Goal: Task Accomplishment & Management: Manage account settings

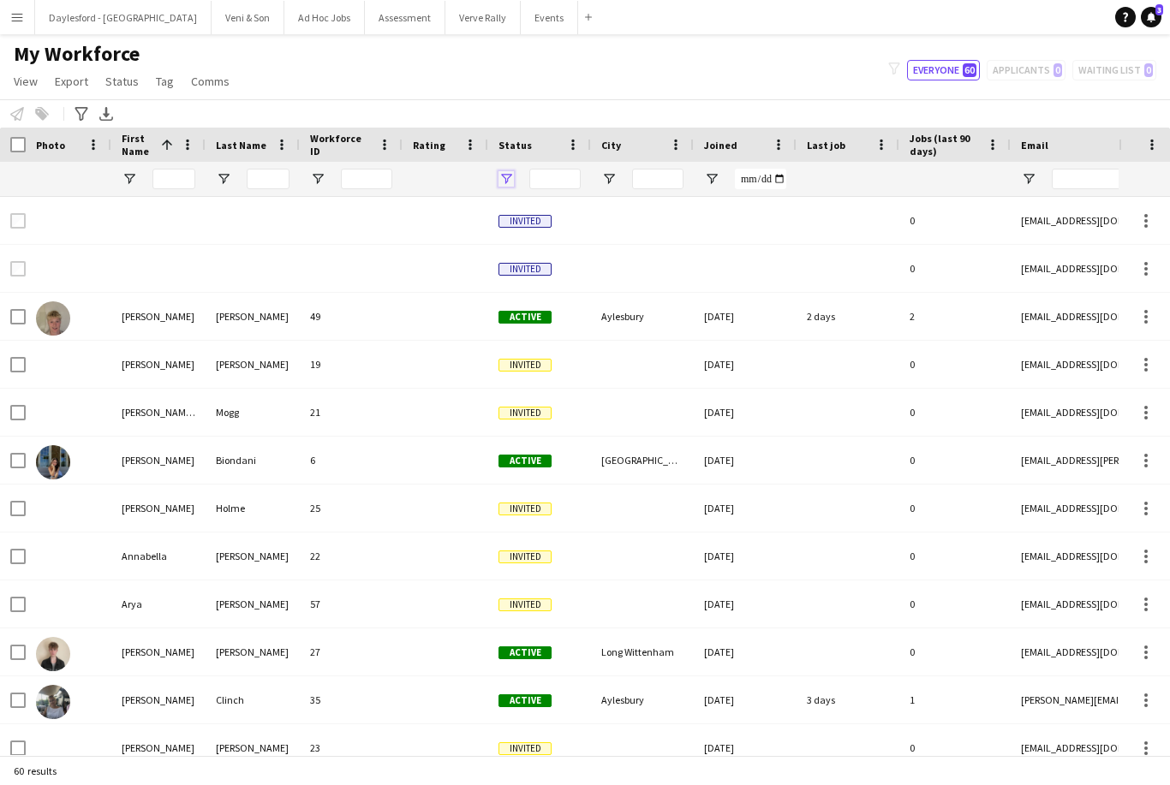
click at [513, 183] on span "Open Filter Menu" at bounding box center [505, 178] width 15 height 15
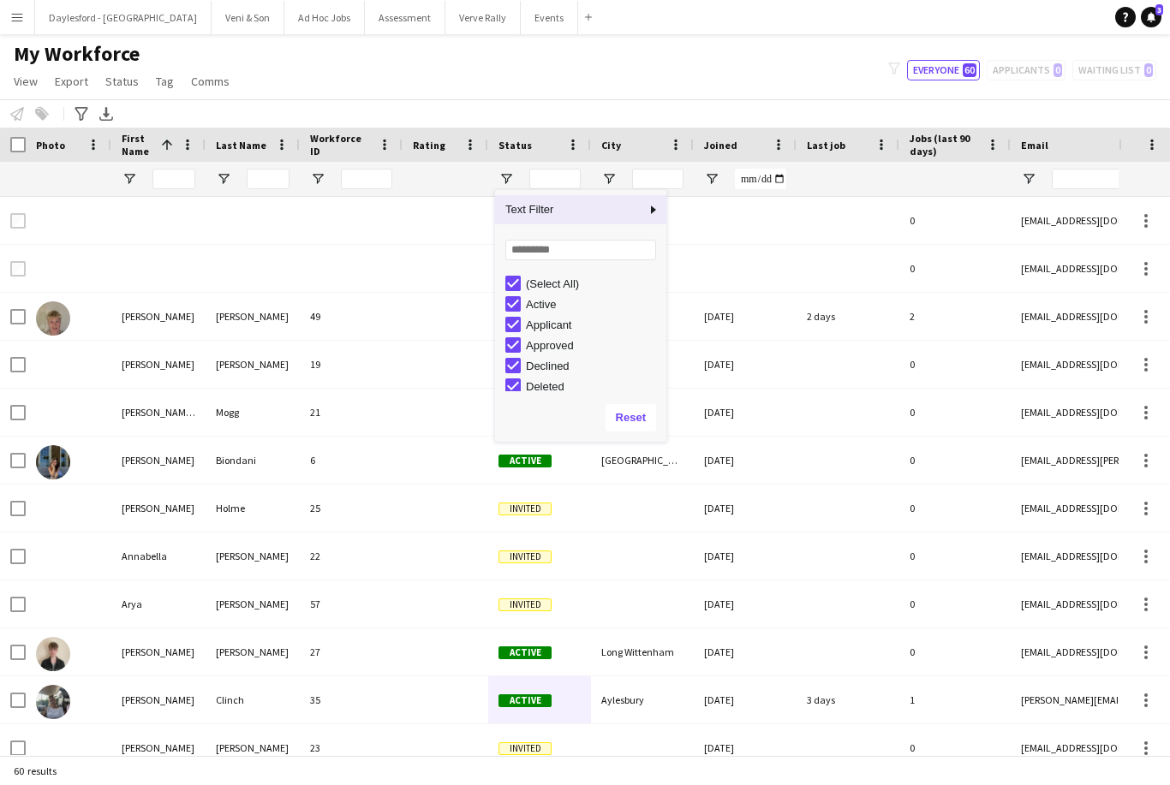
click at [550, 311] on div "Active" at bounding box center [593, 304] width 135 height 13
type input "**********"
click at [540, 311] on div "Active" at bounding box center [593, 304] width 135 height 13
type input "**********"
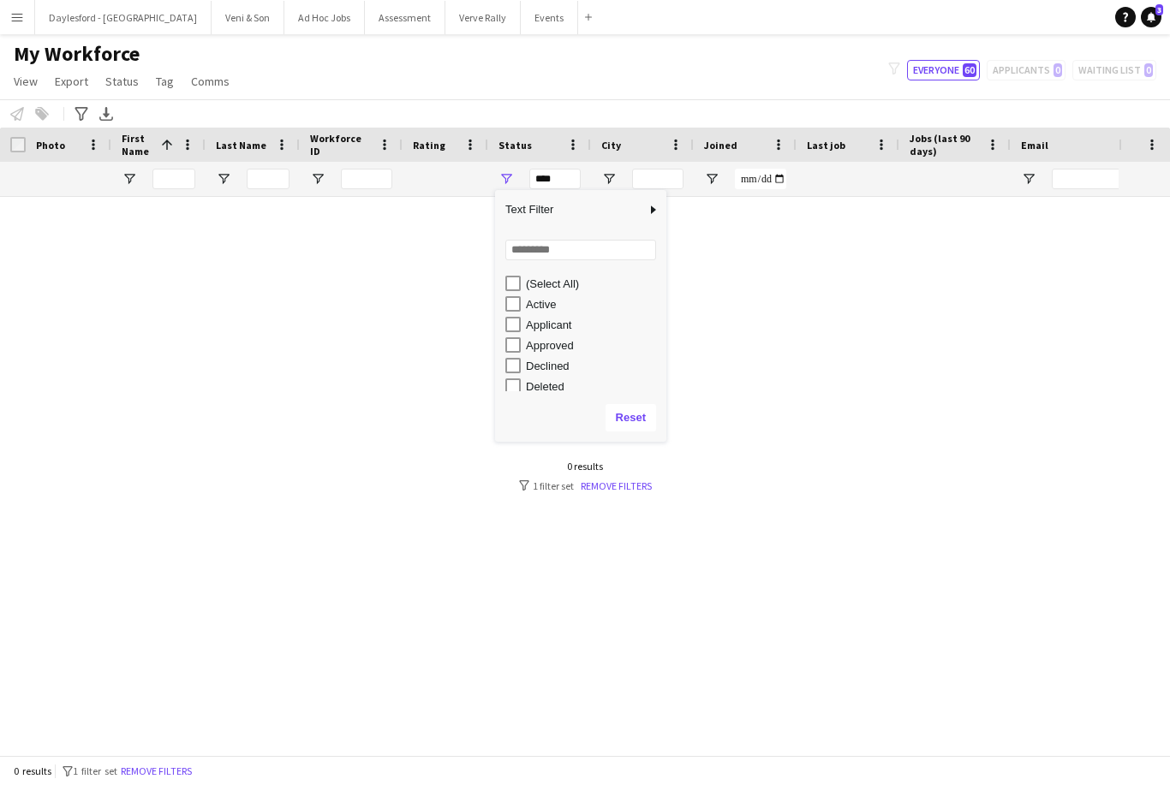
click at [537, 310] on div "Active" at bounding box center [593, 304] width 135 height 13
type input "**********"
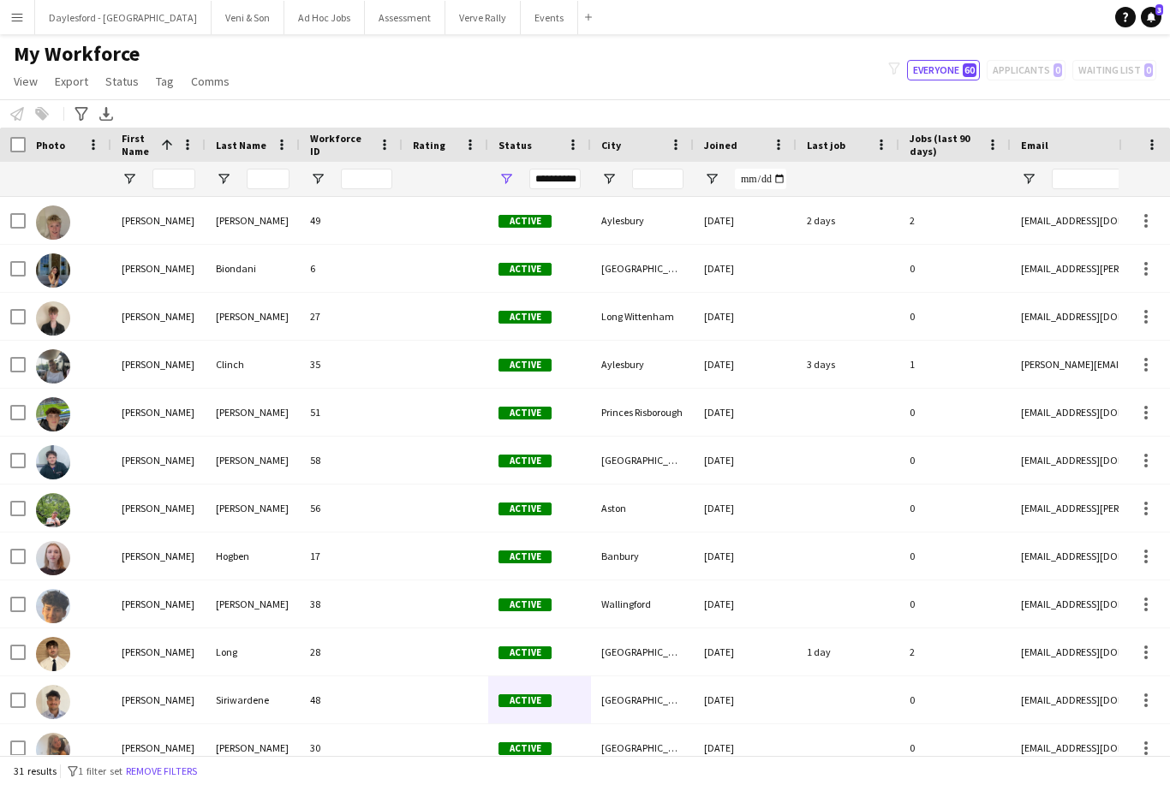
click at [757, 76] on div "My Workforce View Views Default view New view Update view Delete view Edit name…" at bounding box center [585, 70] width 1170 height 58
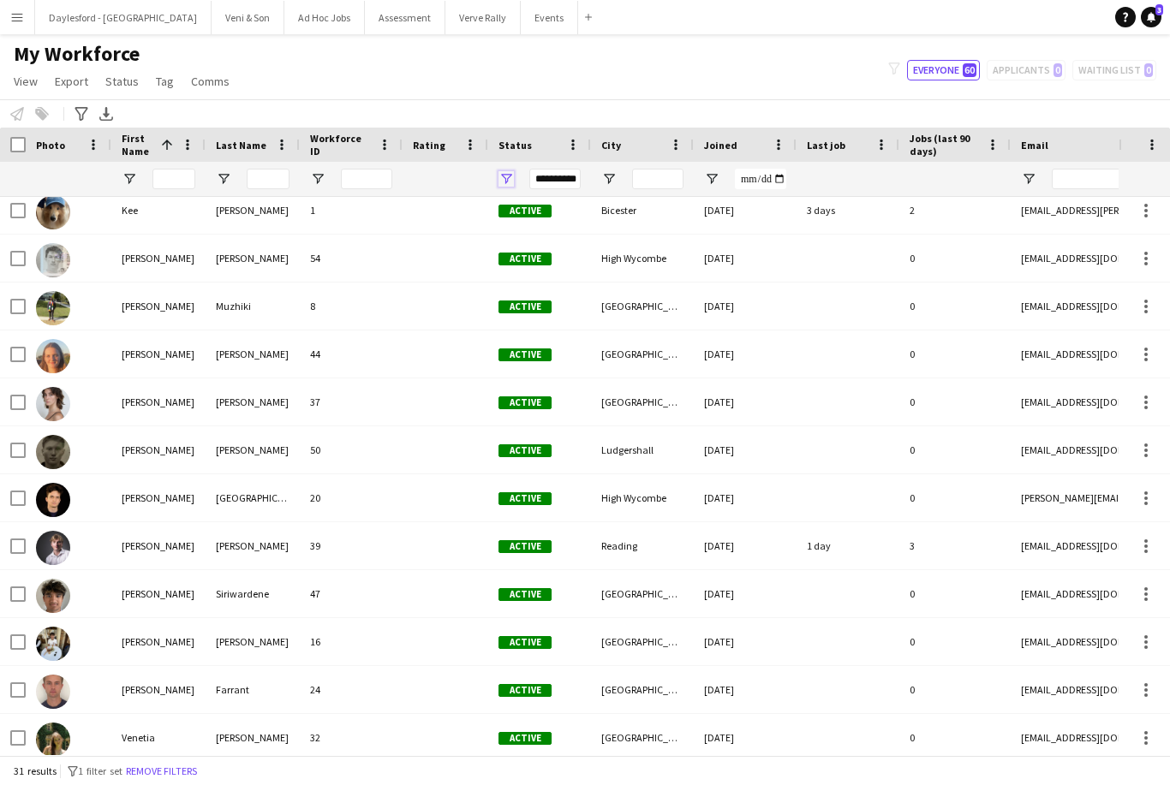
click at [503, 181] on span "Open Filter Menu" at bounding box center [505, 178] width 15 height 15
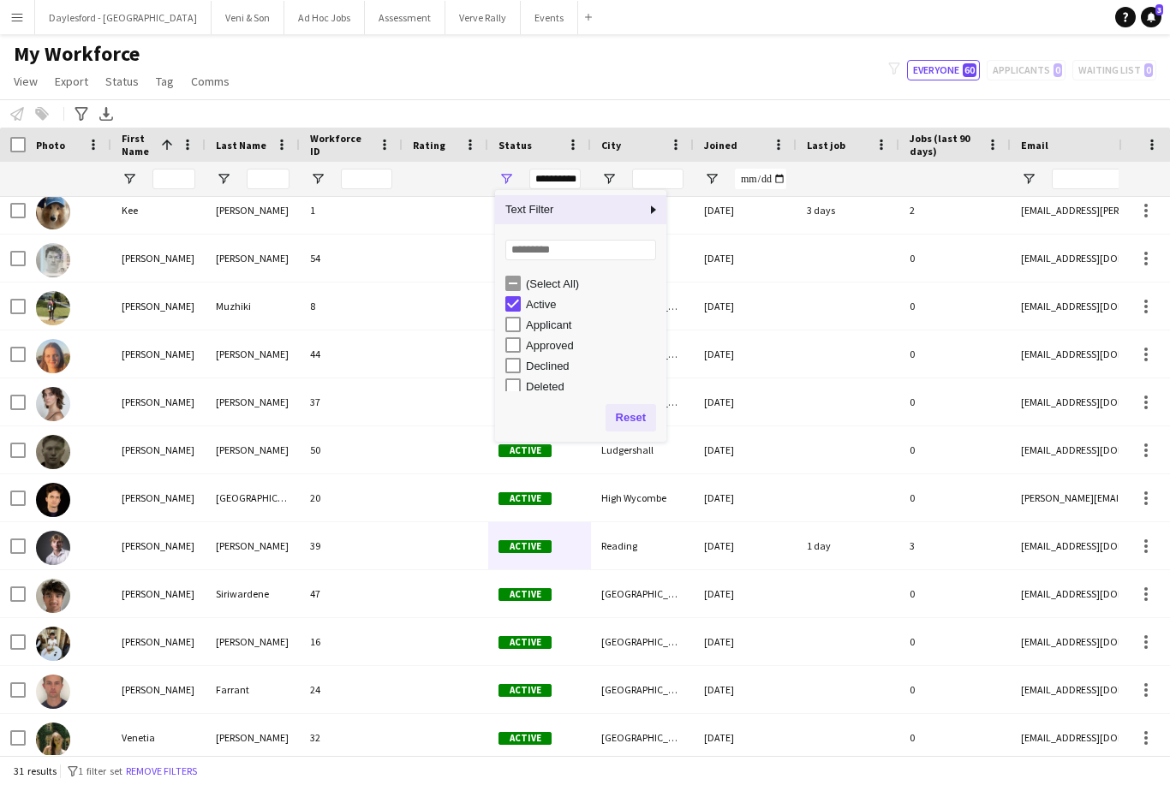
click at [636, 423] on button "Reset" at bounding box center [630, 417] width 51 height 27
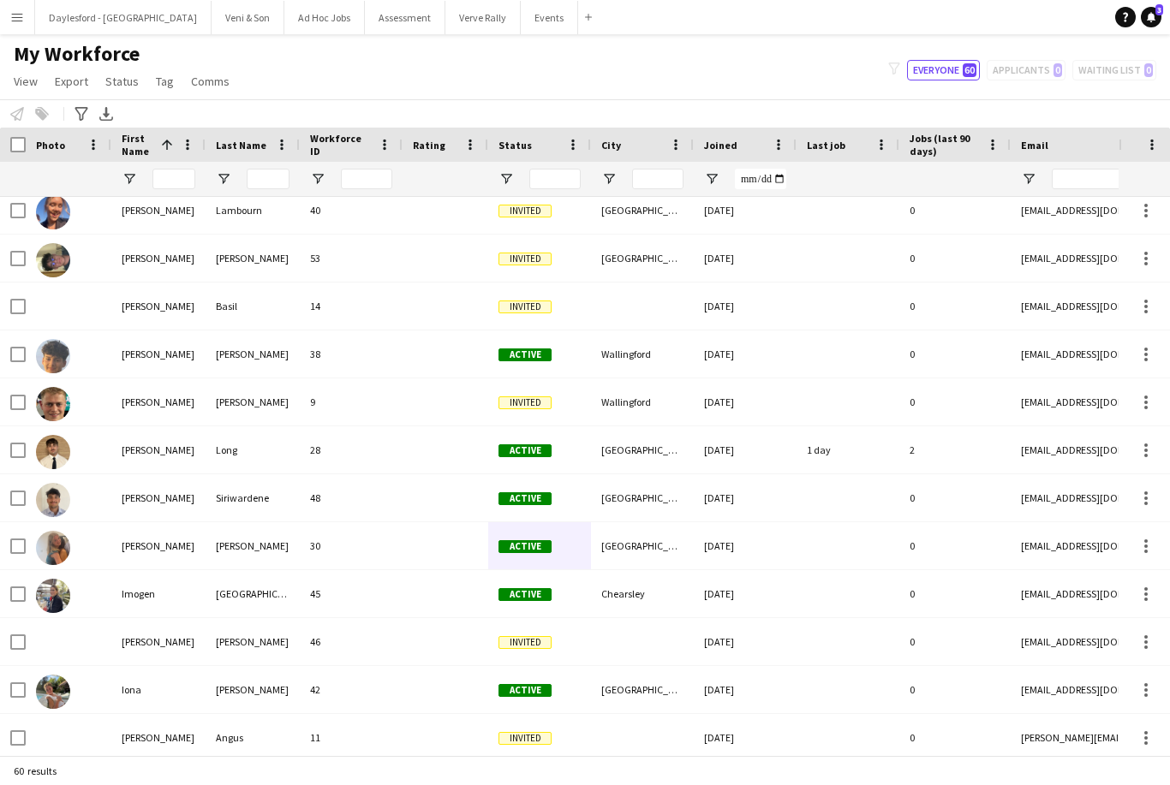
click at [755, 98] on div "My Workforce View Views Default view New view Update view Delete view Edit name…" at bounding box center [585, 70] width 1170 height 58
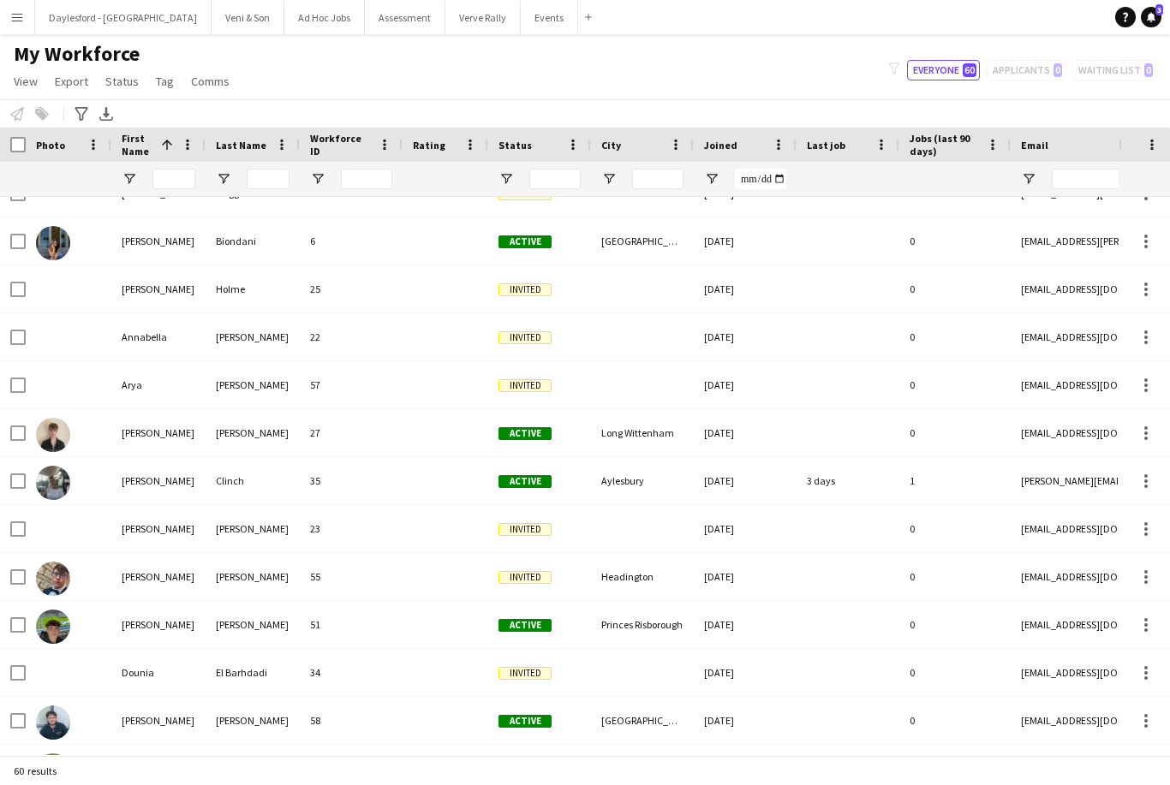
click at [32, 21] on button "Menu" at bounding box center [17, 17] width 34 height 34
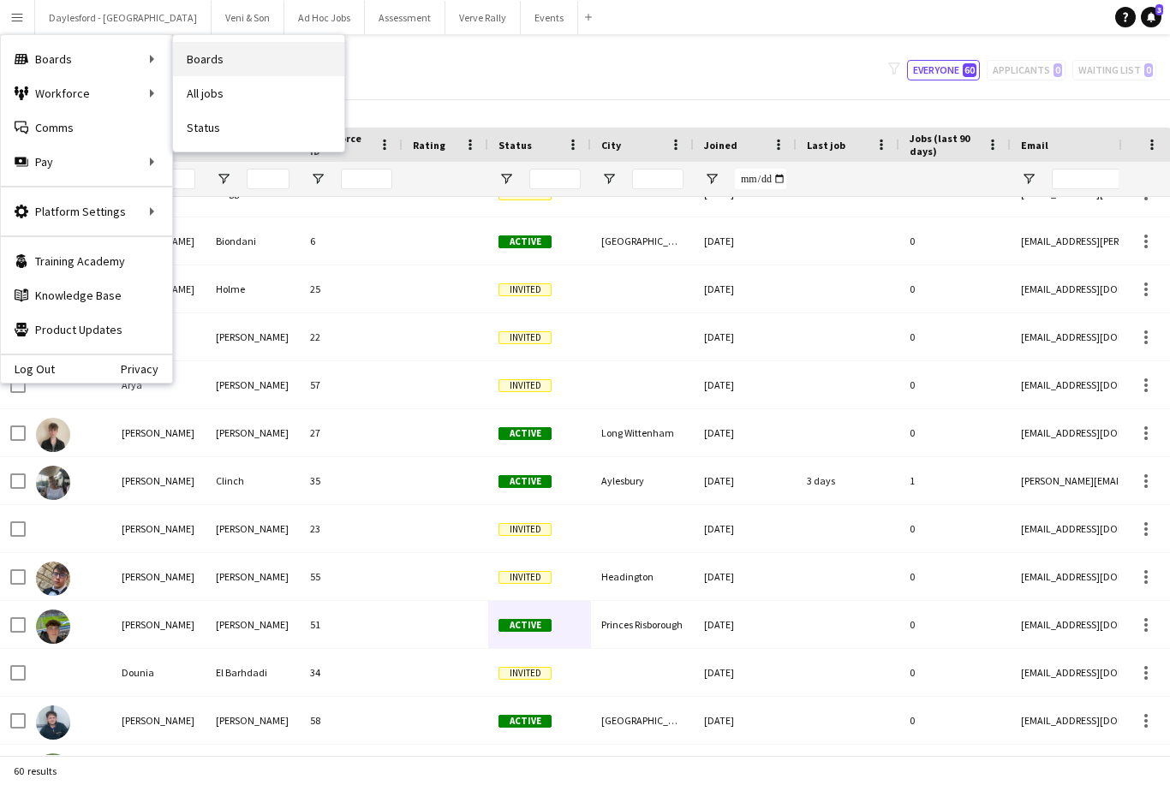
click at [200, 64] on link "Boards" at bounding box center [258, 59] width 171 height 34
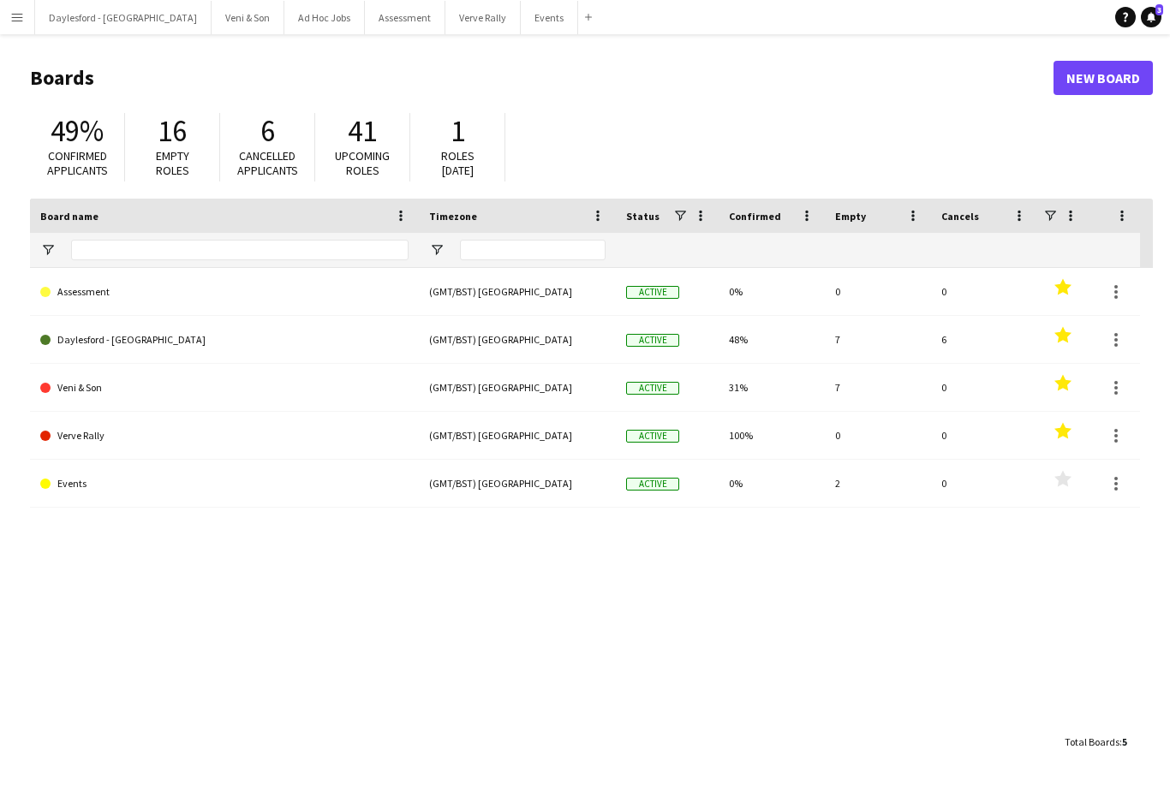
click at [21, 20] on app-icon "Menu" at bounding box center [17, 17] width 14 height 14
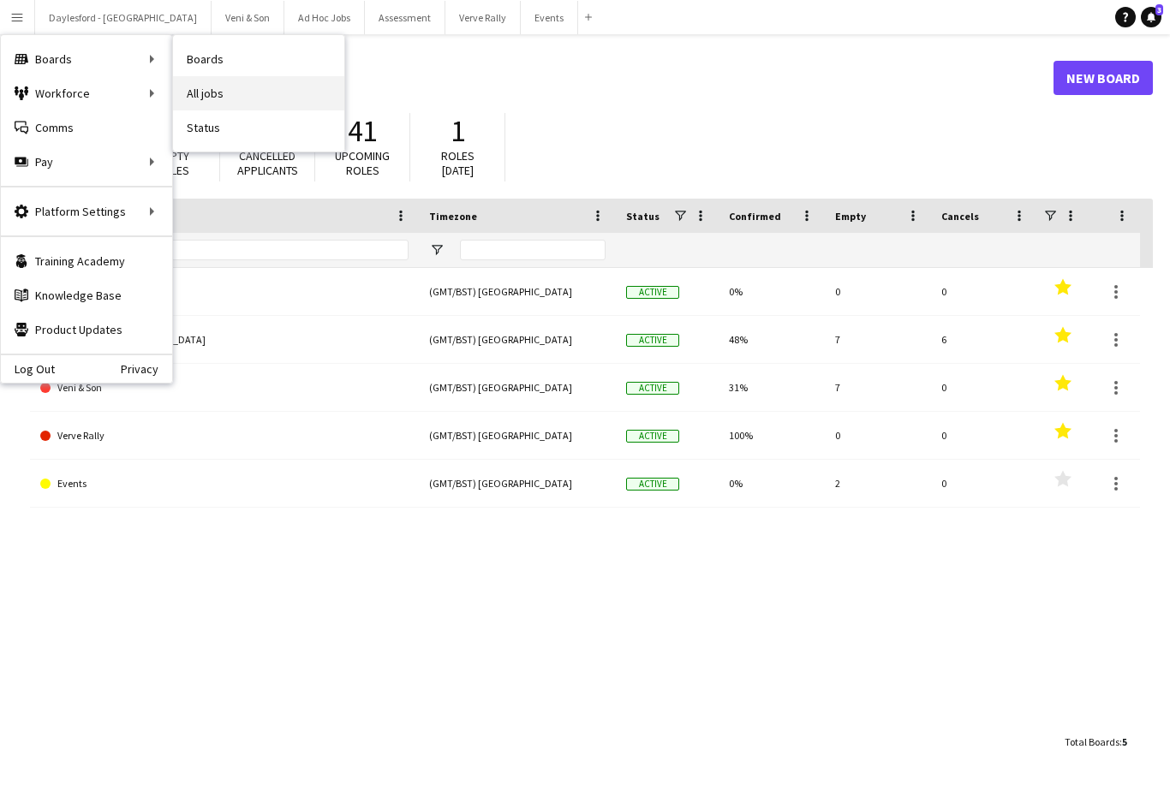
click at [206, 97] on link "All jobs" at bounding box center [258, 93] width 171 height 34
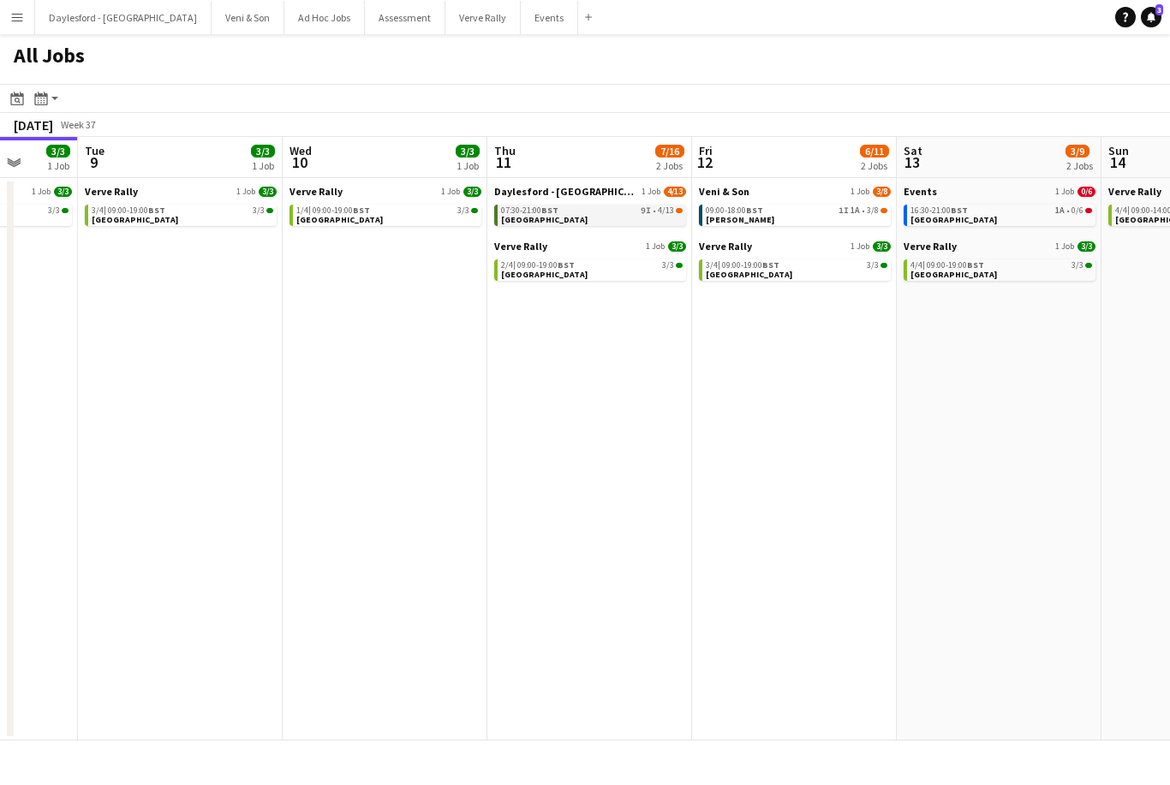
click at [619, 223] on link "07:30-21:00 BST 9I • 4/13 [GEOGRAPHIC_DATA]" at bounding box center [592, 215] width 182 height 20
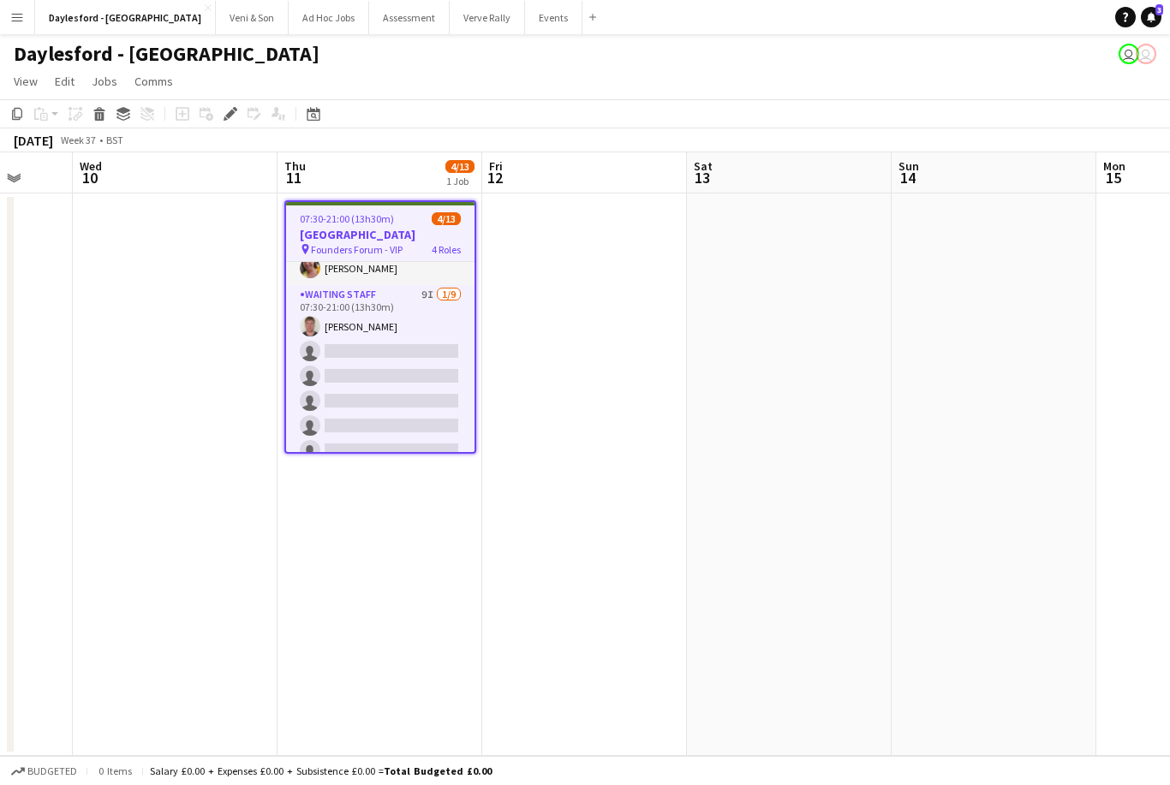
scroll to position [165, 0]
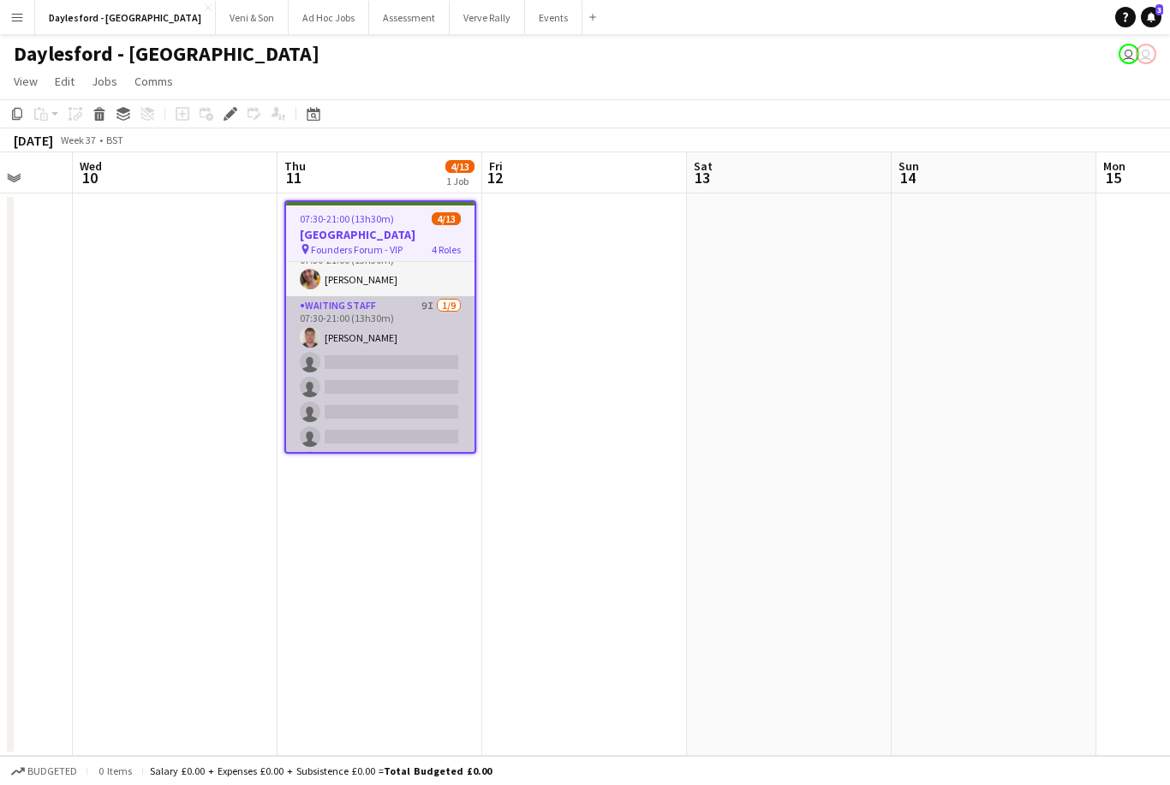
click at [444, 347] on app-card-role "Waiting Staff 9I 1/9 07:30-21:00 (13h30m) William FitzGerald single-neutral-act…" at bounding box center [380, 424] width 188 height 257
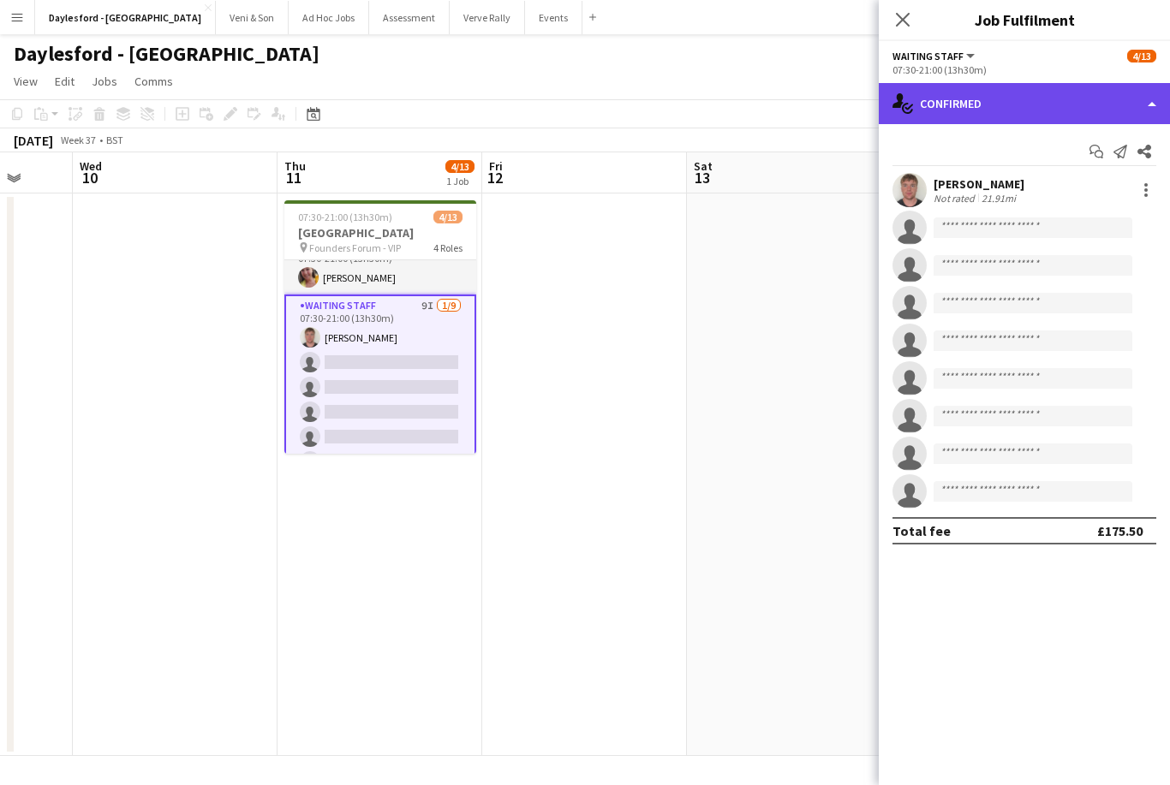
click at [1075, 100] on div "single-neutral-actions-check-2 Confirmed" at bounding box center [1024, 103] width 291 height 41
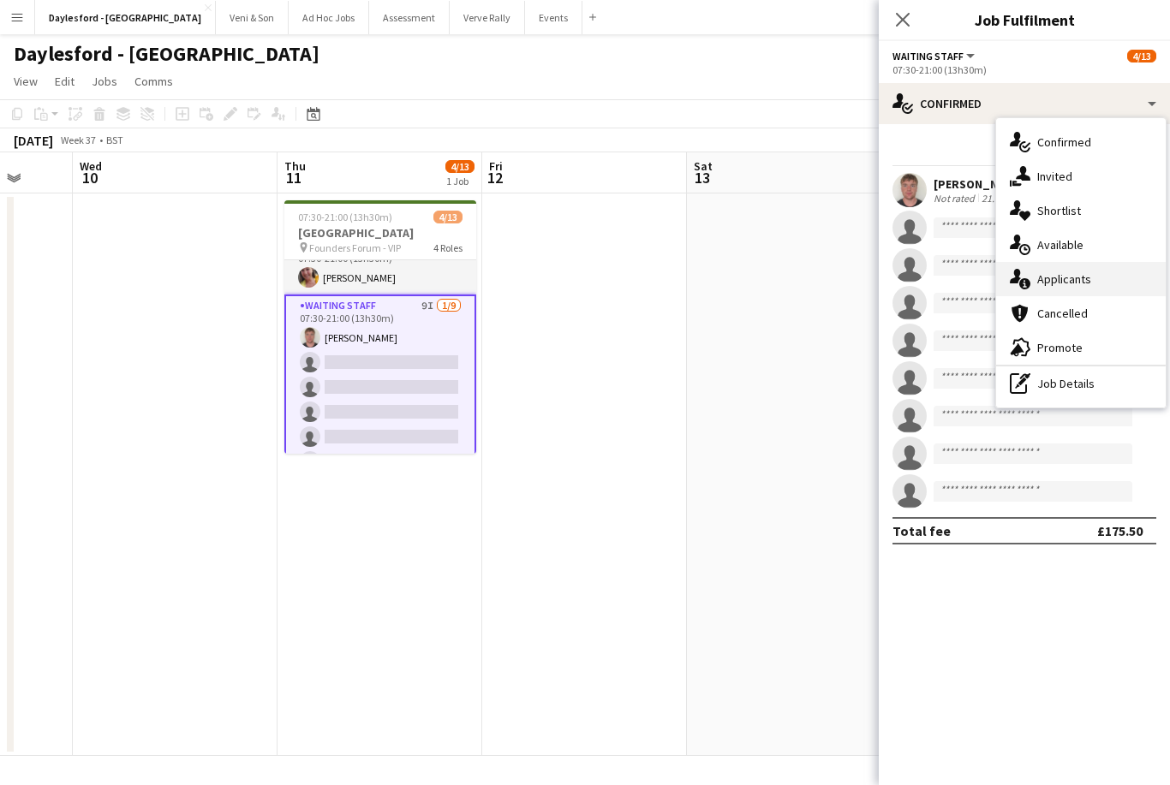
click at [1086, 277] on span "Applicants" at bounding box center [1064, 278] width 54 height 15
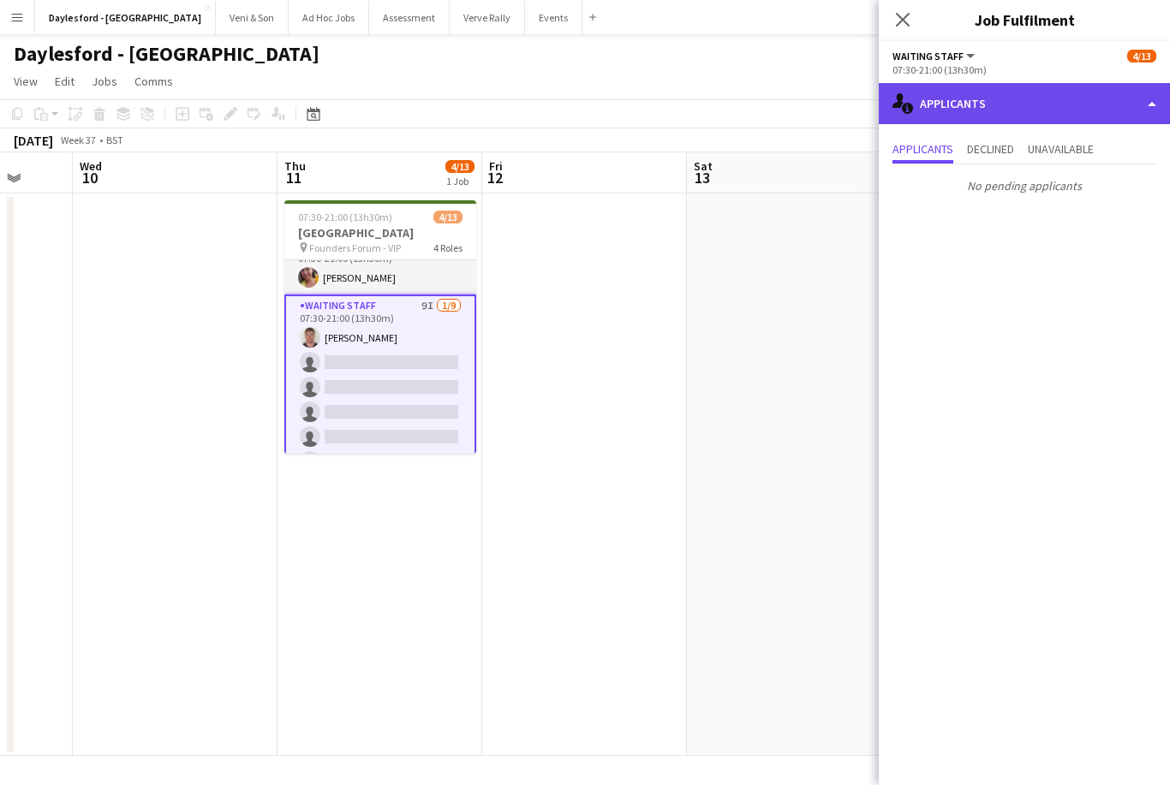
click at [1087, 104] on div "single-neutral-actions-information Applicants" at bounding box center [1024, 103] width 291 height 41
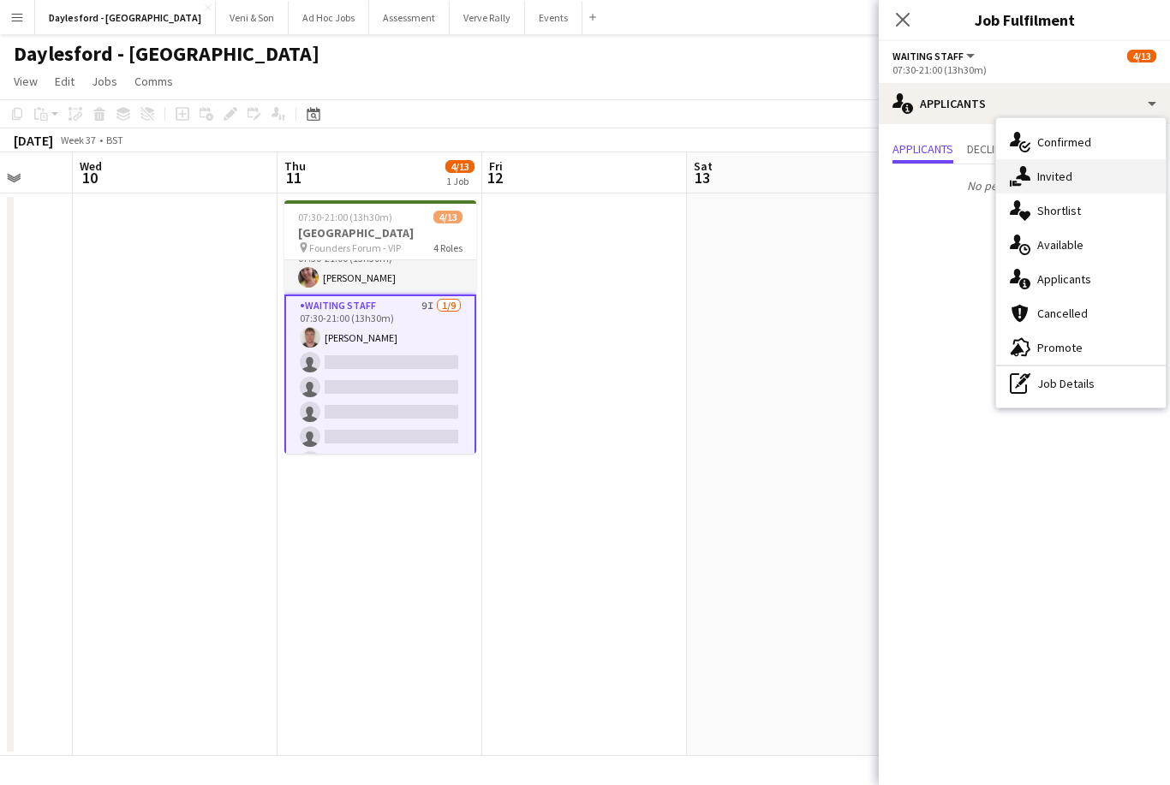
click at [1062, 180] on span "Invited" at bounding box center [1054, 176] width 35 height 15
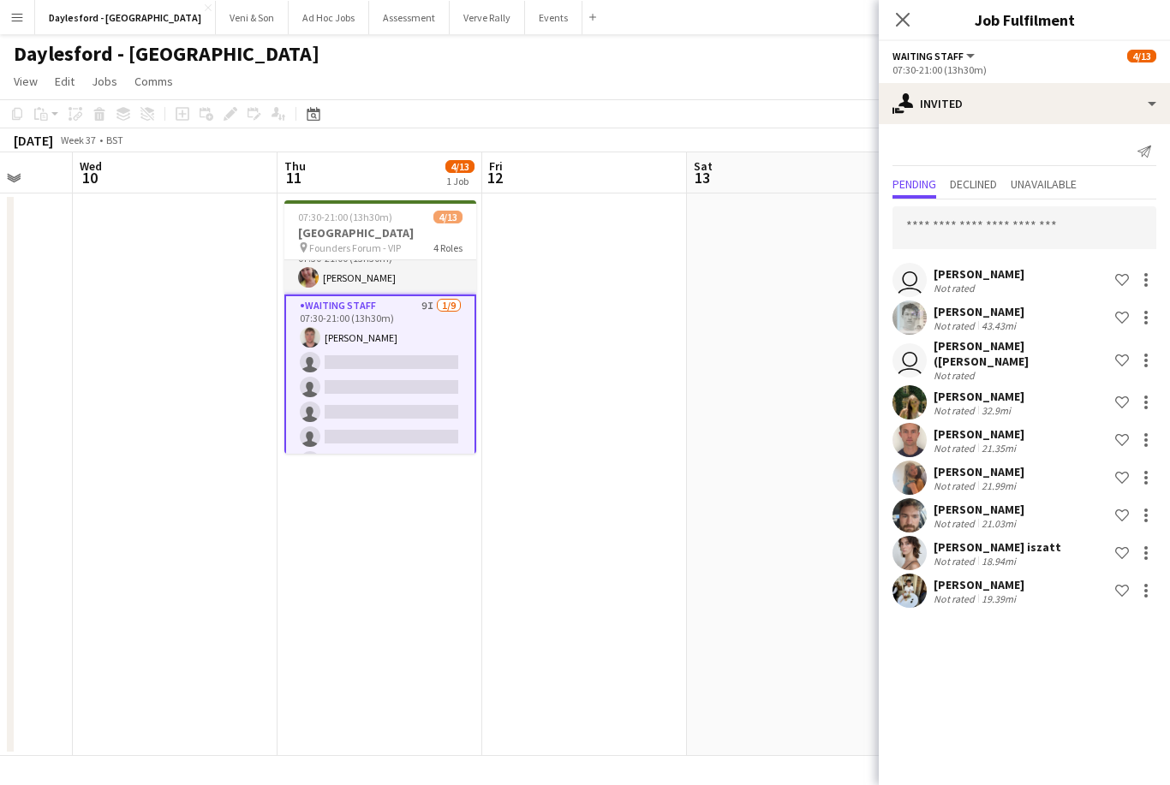
click at [831, 174] on app-board-header-date "Sat 13" at bounding box center [789, 172] width 205 height 41
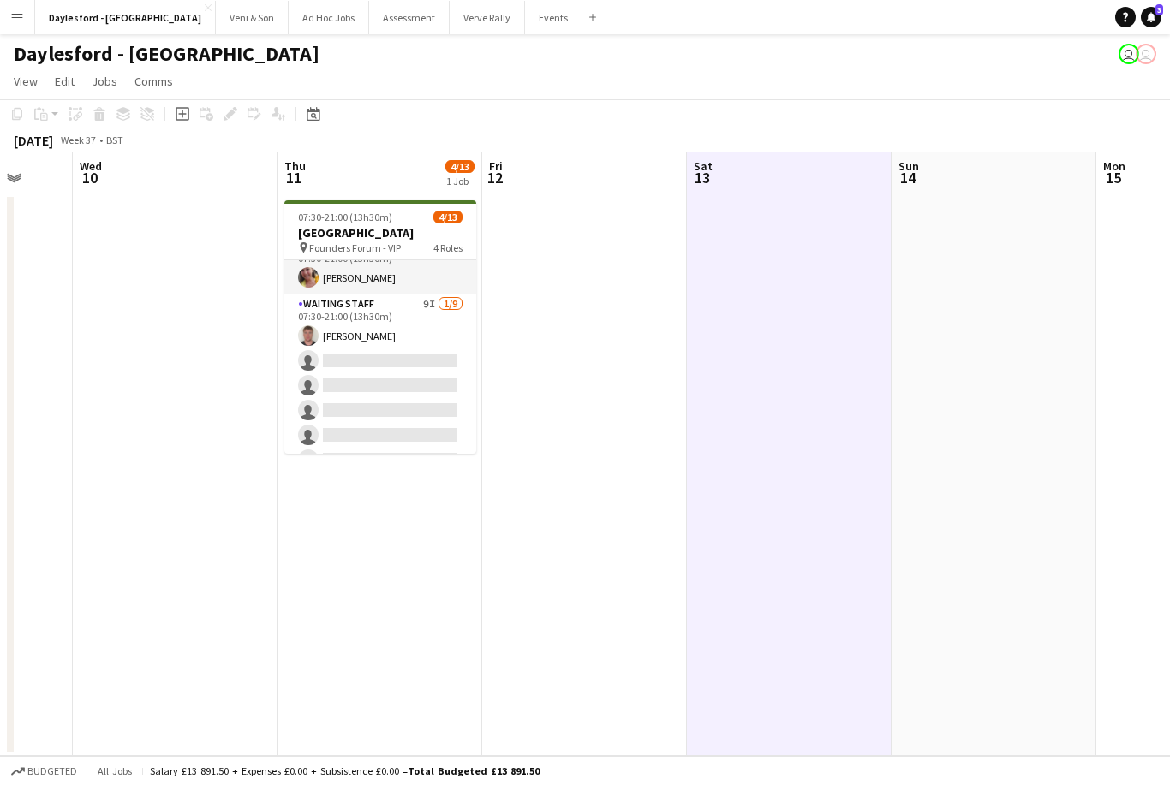
click at [823, 105] on app-toolbar "Copy Paste Paste Command V Paste with crew Command Shift V Paste linked Job Del…" at bounding box center [585, 113] width 1170 height 29
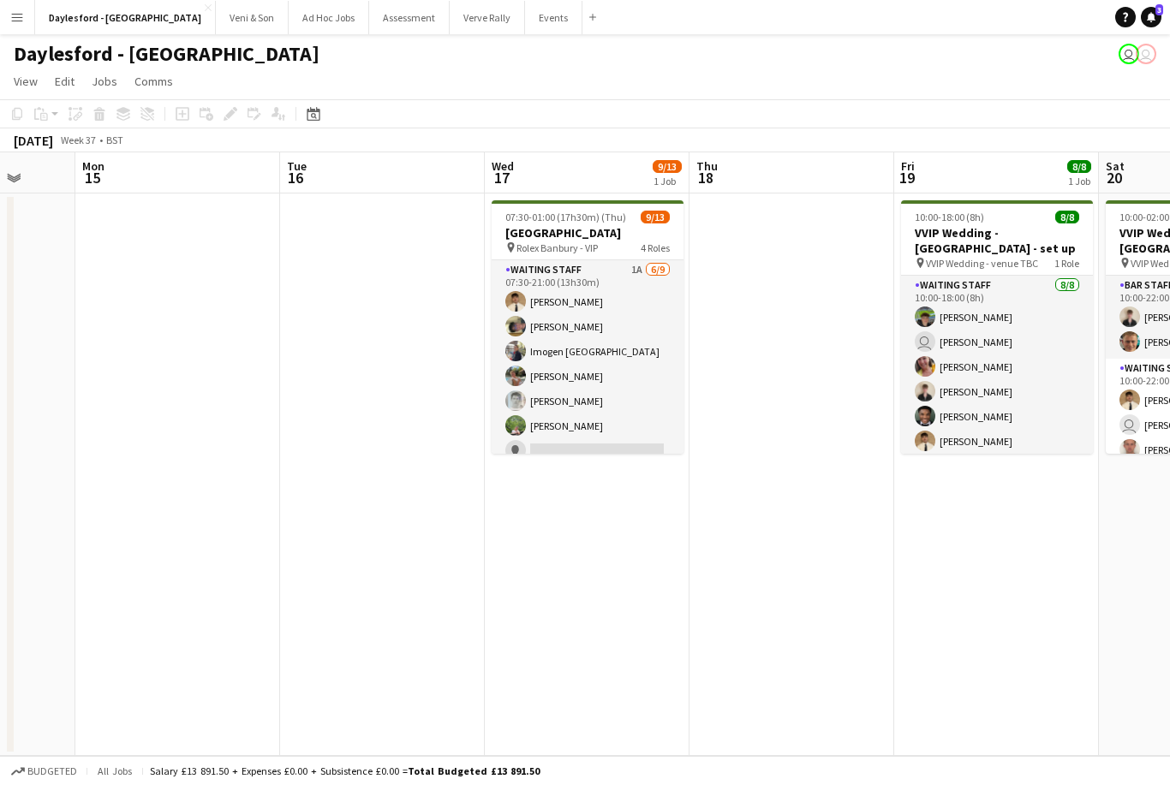
scroll to position [0, 0]
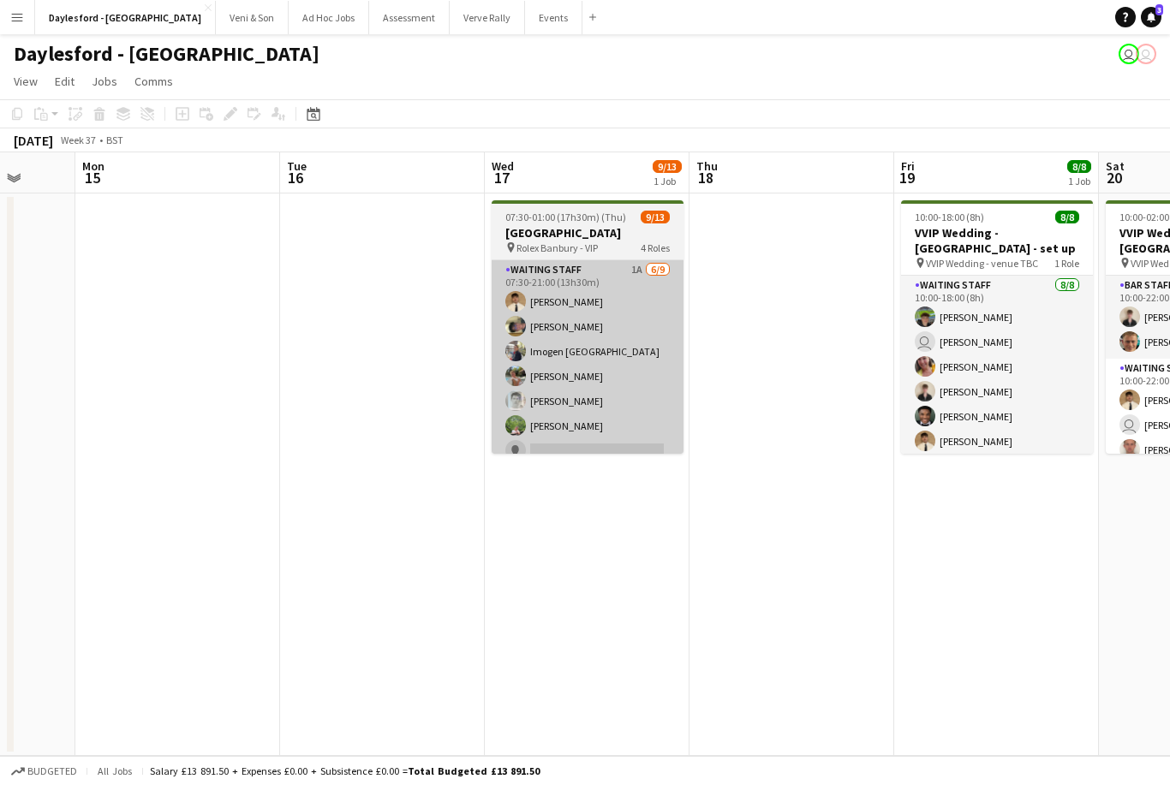
click at [644, 286] on app-card-role "Waiting Staff 1A 6/9 07:30-21:00 (13h30m) George Long Franco Rubinstein Imogen …" at bounding box center [588, 388] width 192 height 257
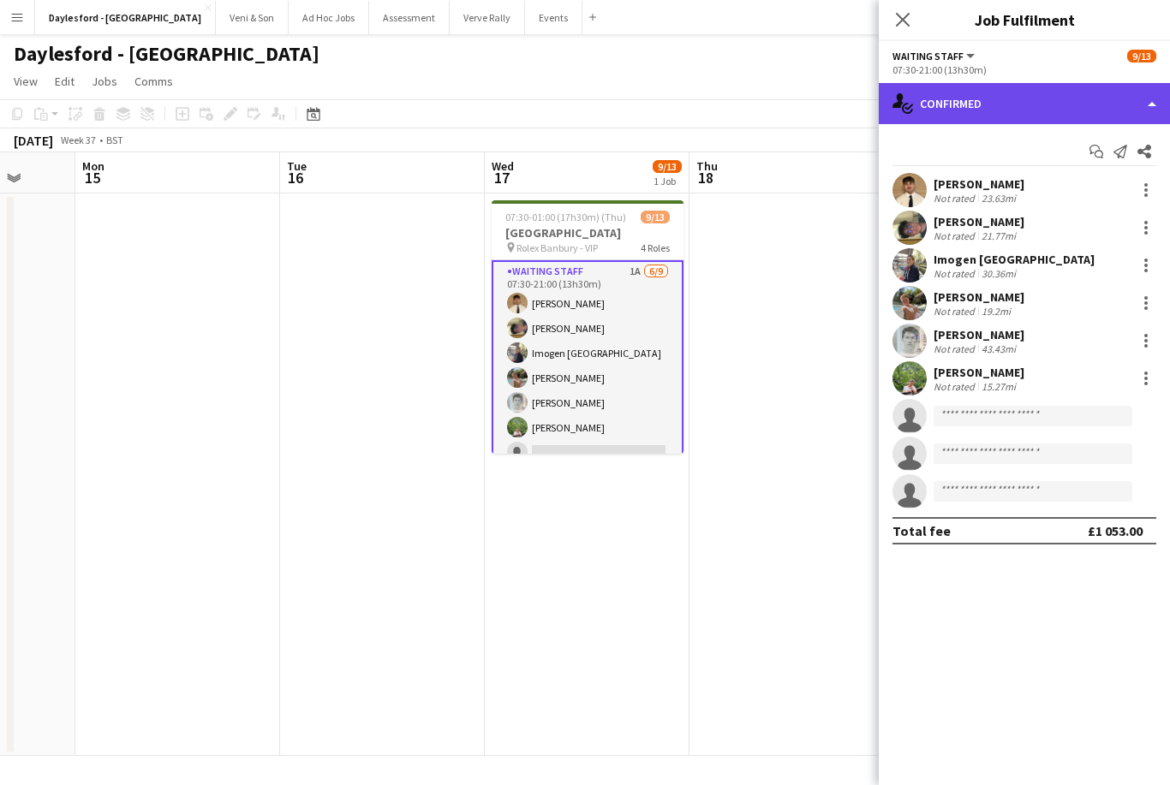
click at [998, 107] on div "single-neutral-actions-check-2 Confirmed" at bounding box center [1024, 103] width 291 height 41
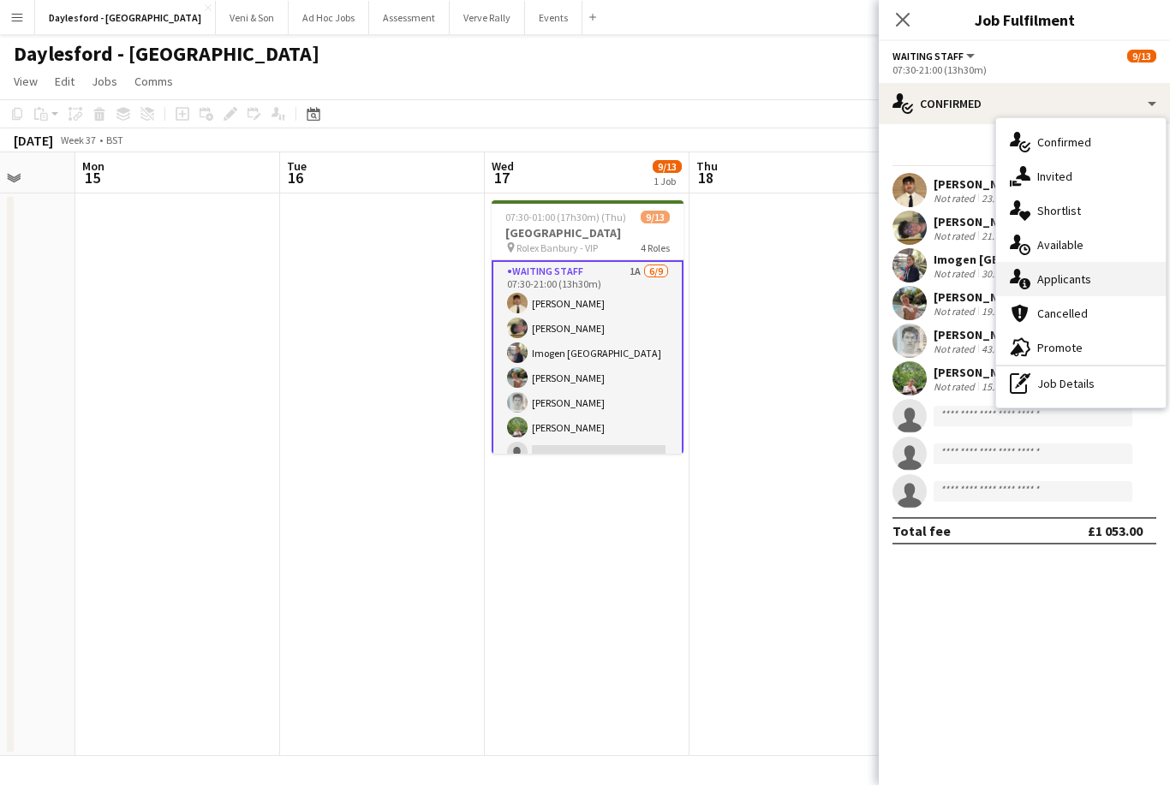
click at [1089, 280] on span "Applicants" at bounding box center [1064, 278] width 54 height 15
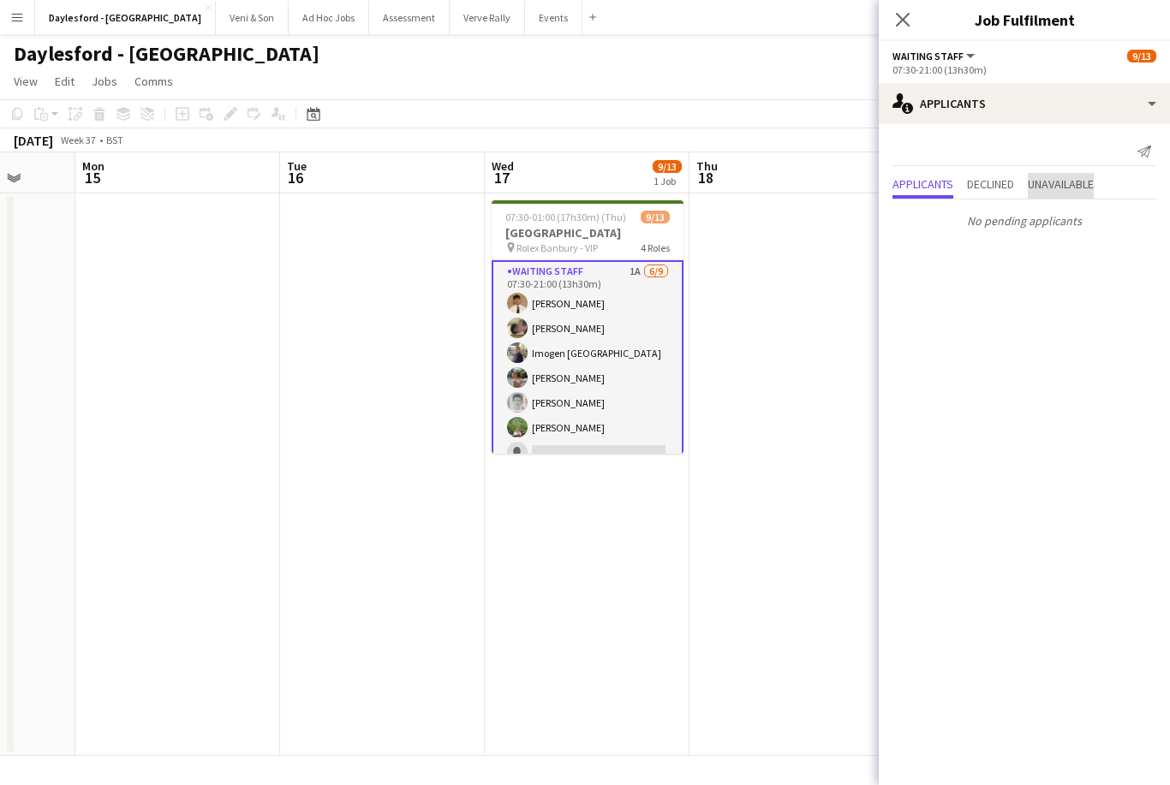
click at [1088, 176] on span "Unavailable" at bounding box center [1061, 186] width 66 height 26
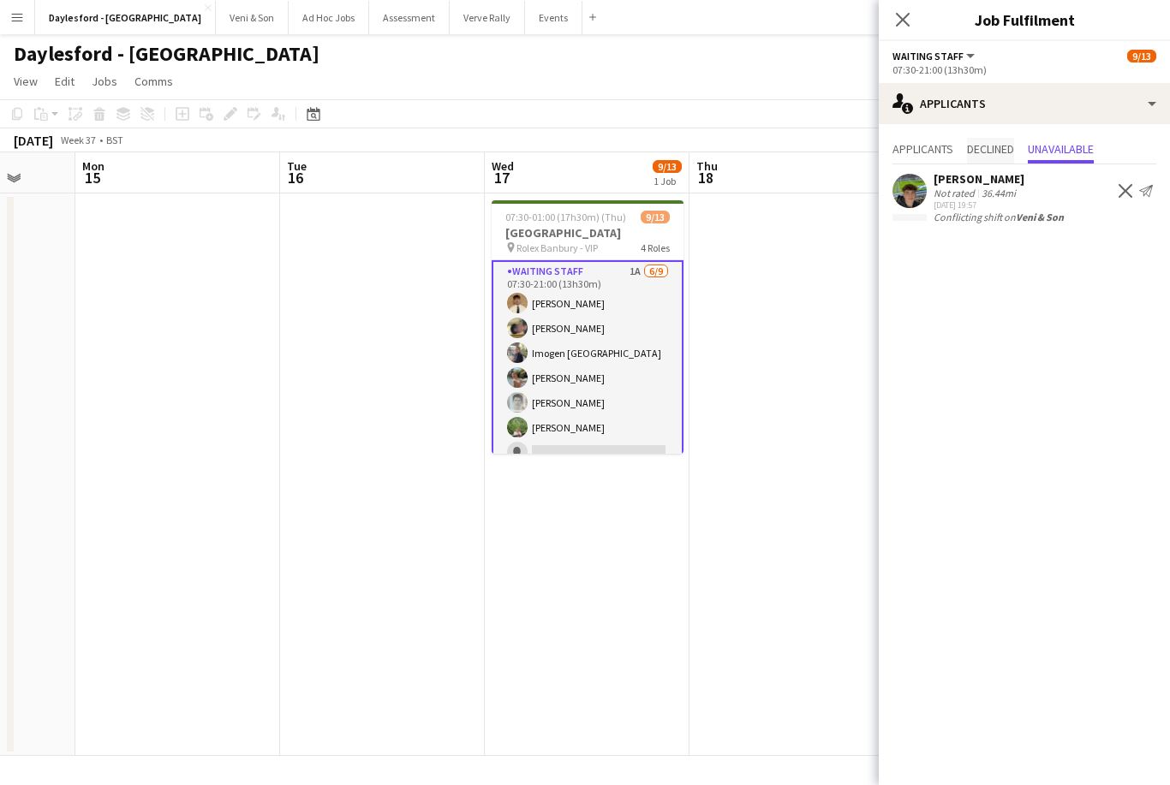
click at [978, 162] on span "Declined" at bounding box center [990, 151] width 47 height 26
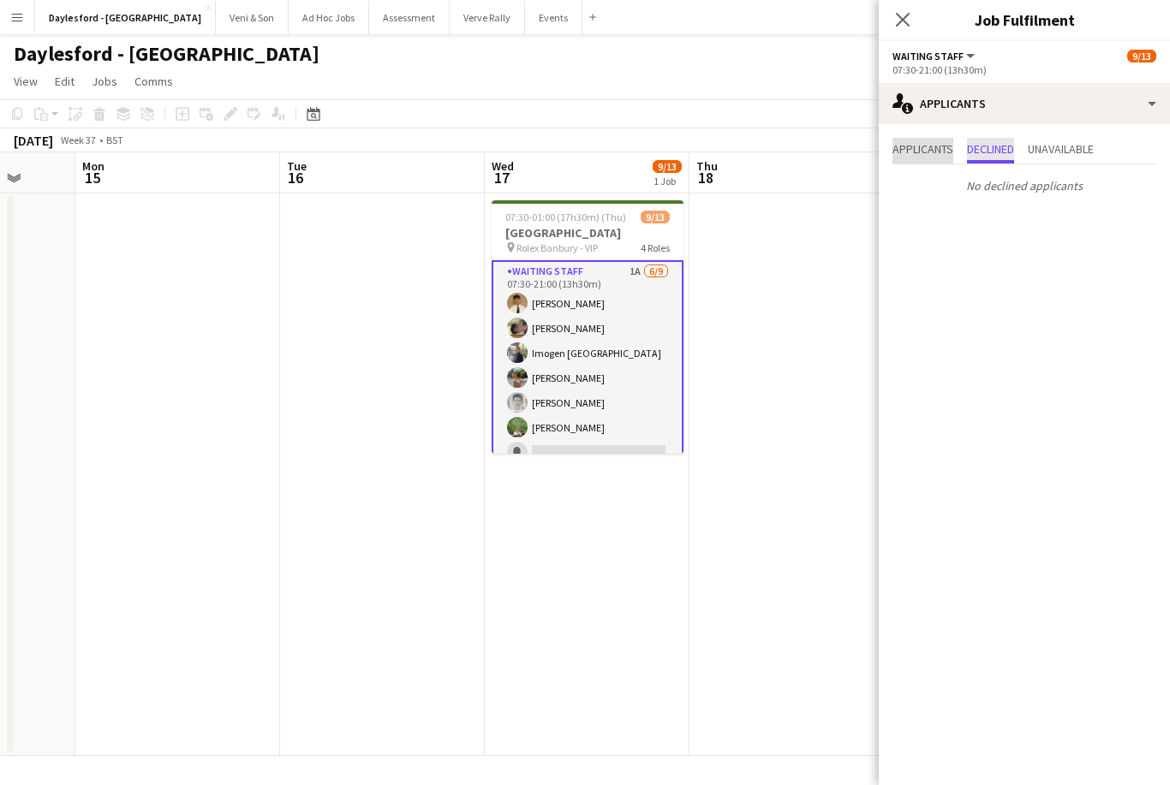
click at [949, 149] on span "Applicants" at bounding box center [922, 149] width 61 height 12
click at [785, 270] on app-date-cell at bounding box center [791, 475] width 205 height 563
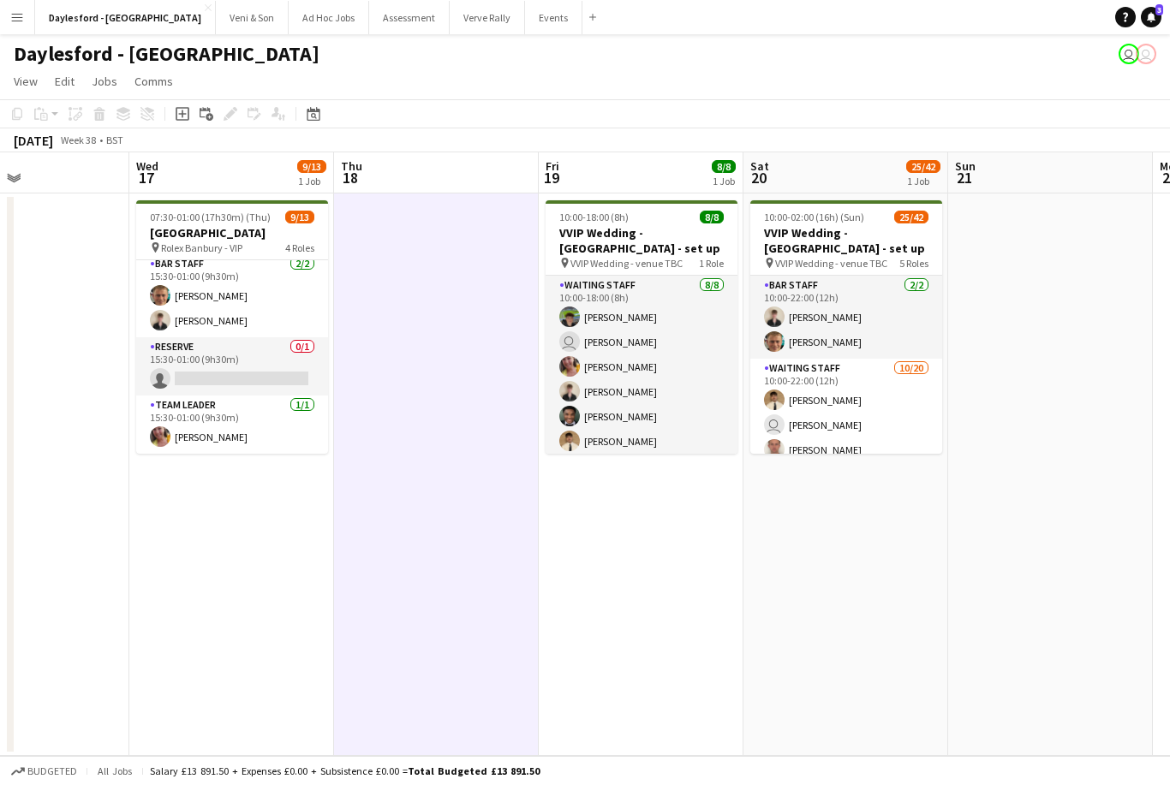
scroll to position [0, 536]
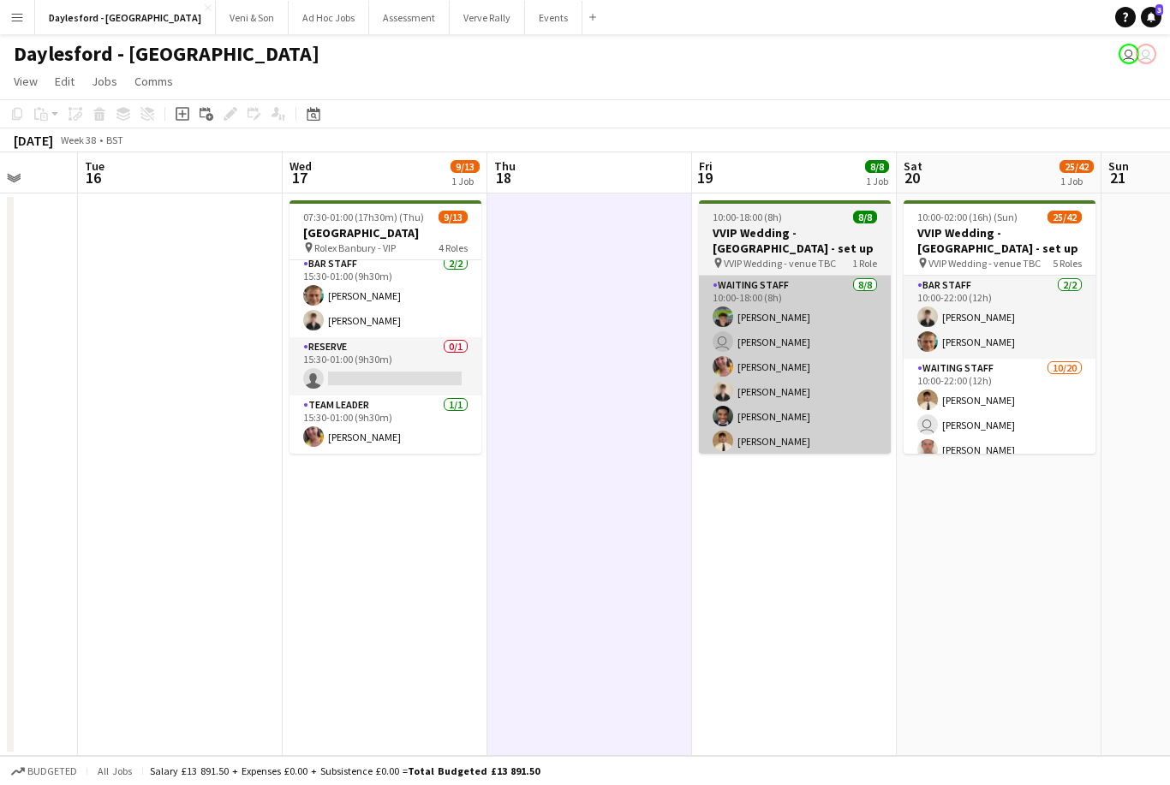
click at [799, 418] on app-card-role "Waiting Staff 8/8 10:00-18:00 (8h) Dominic Loughran user Patrick McNamara Ruth …" at bounding box center [795, 392] width 192 height 232
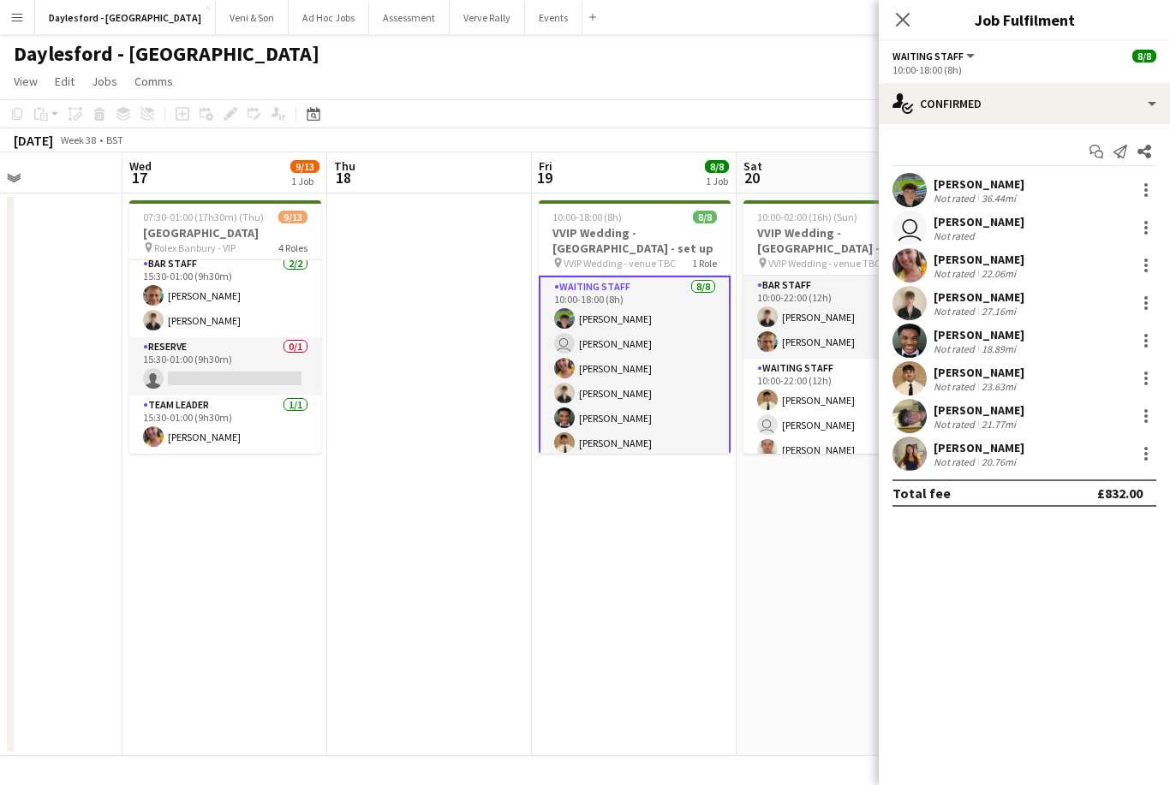
scroll to position [0, 545]
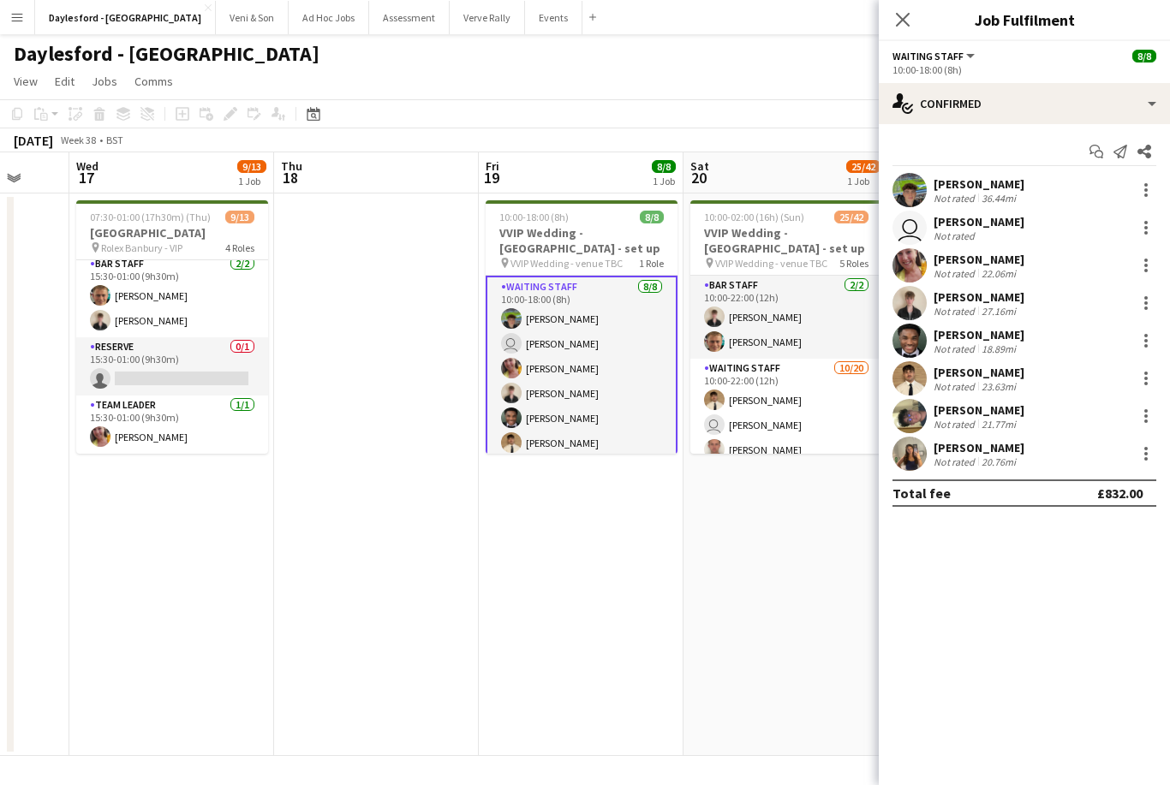
click at [676, 545] on app-date-cell "10:00-18:00 (8h) 8/8 VVIP Wedding - Daylesford - set up pin VVIP Wedding - venu…" at bounding box center [581, 475] width 205 height 563
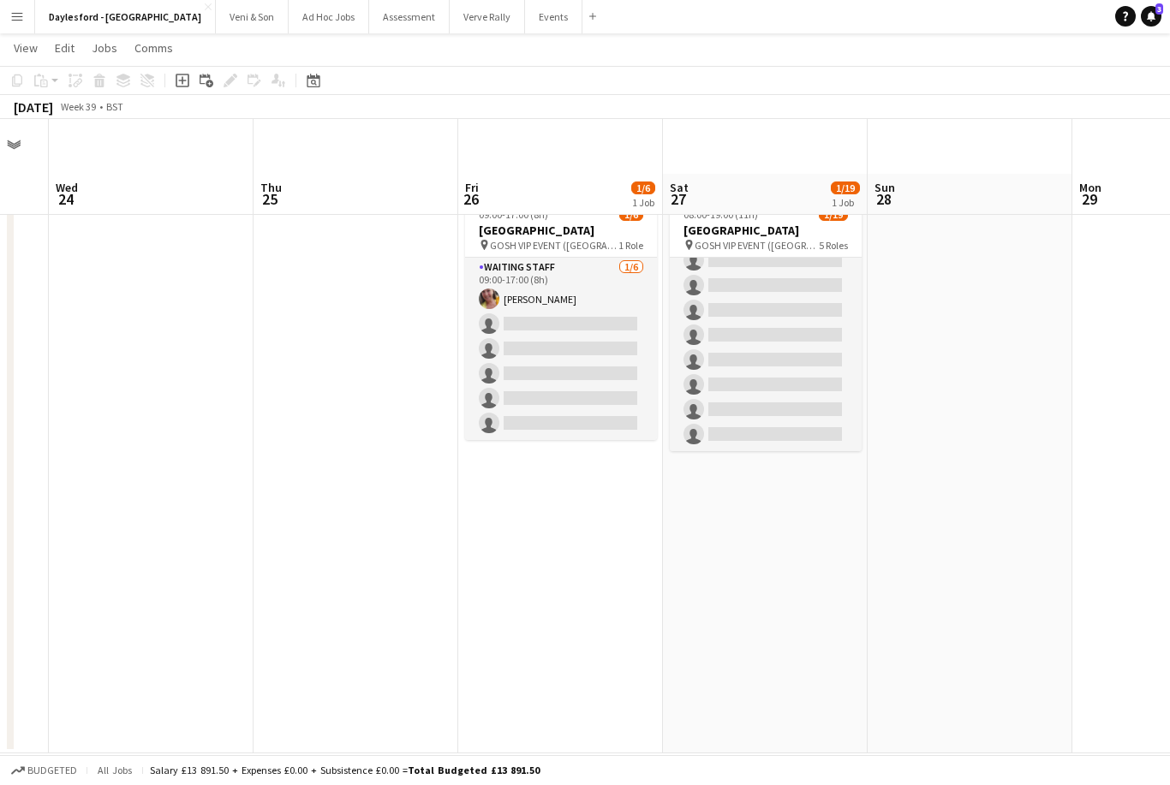
scroll to position [55, 0]
